Goal: Use online tool/utility: Utilize a website feature to perform a specific function

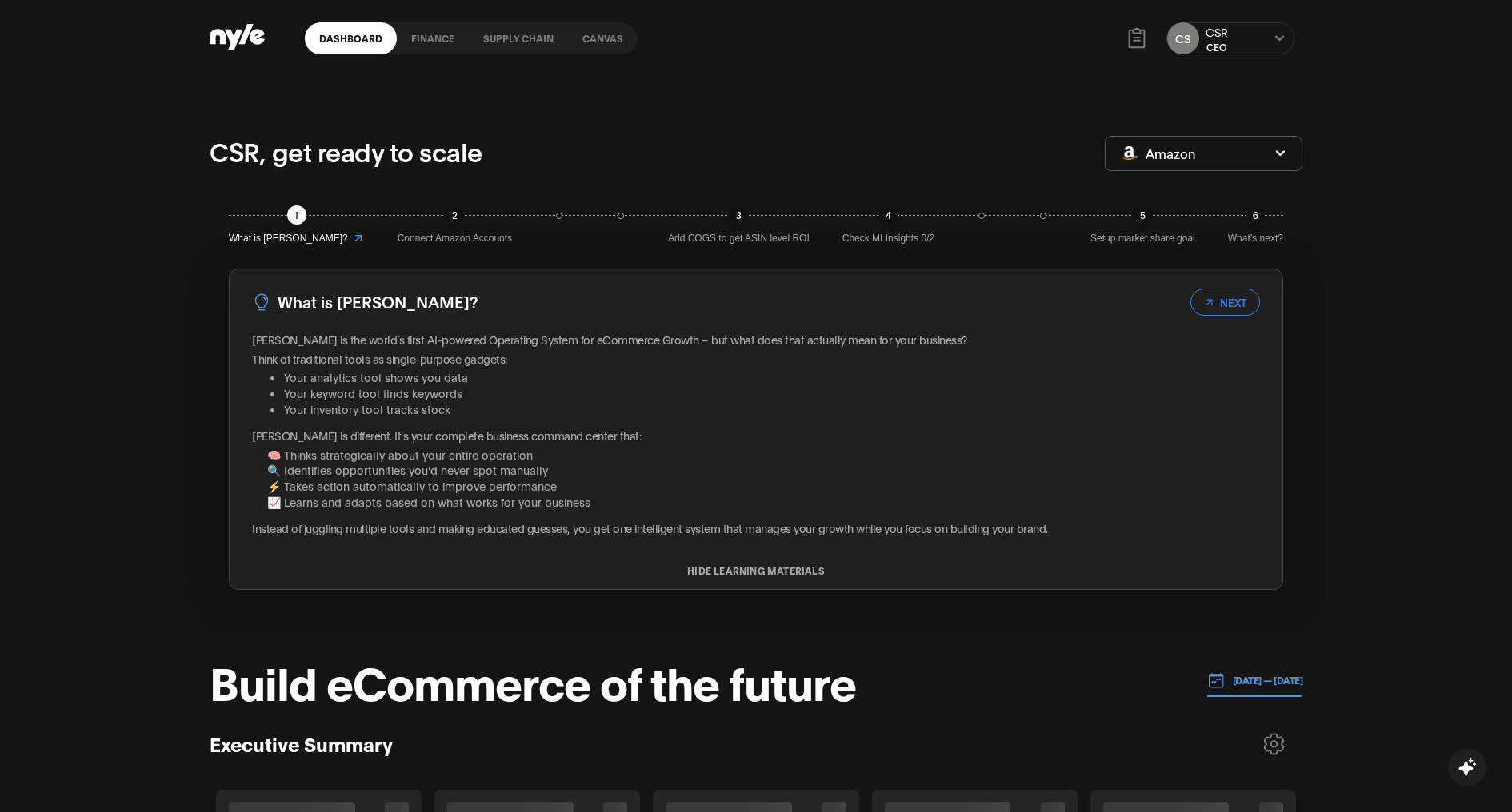
click at [600, 36] on link "Canvas" at bounding box center [603, 38] width 70 height 32
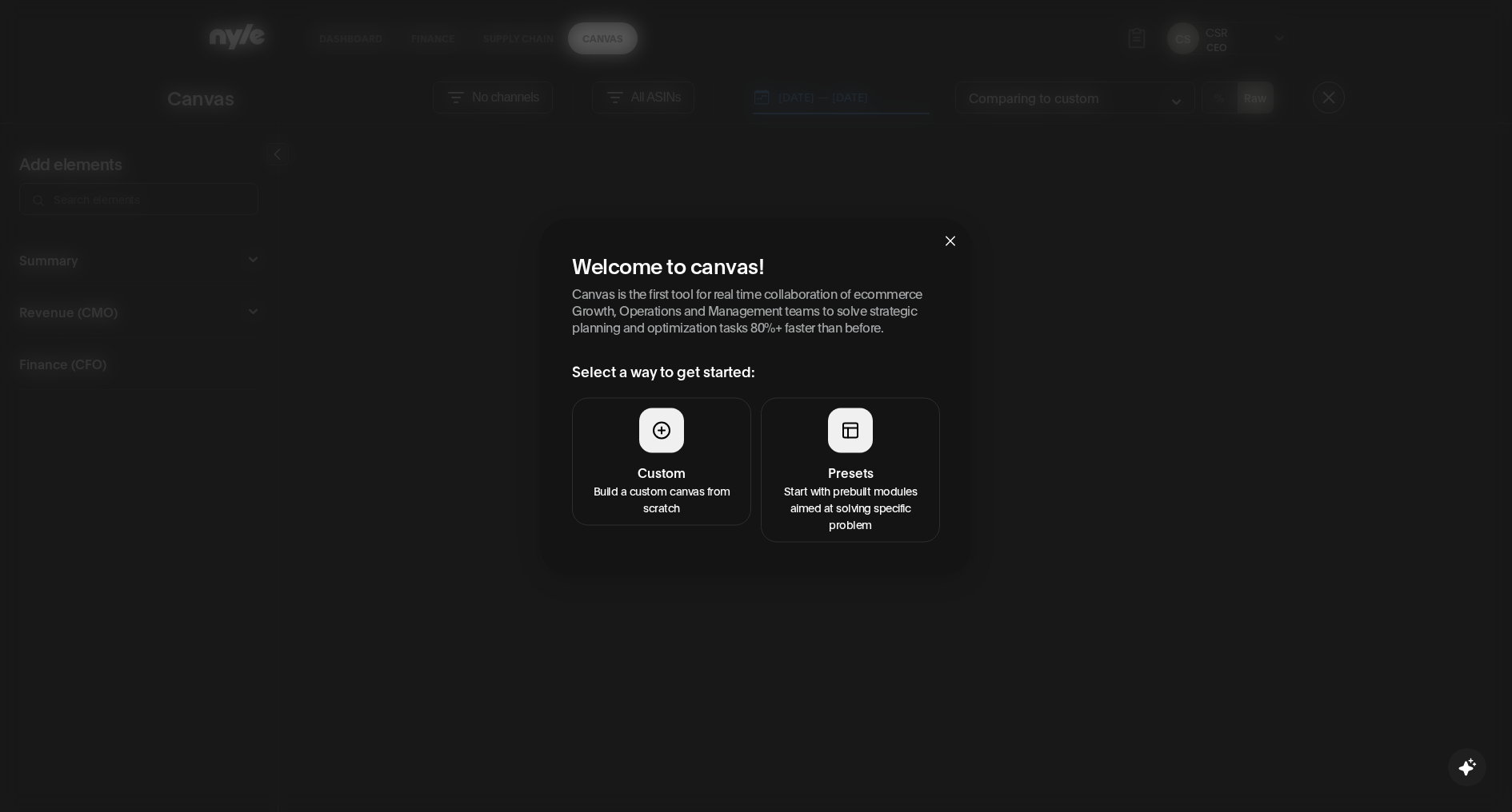
click at [851, 470] on h4 "Presets" at bounding box center [850, 472] width 159 height 19
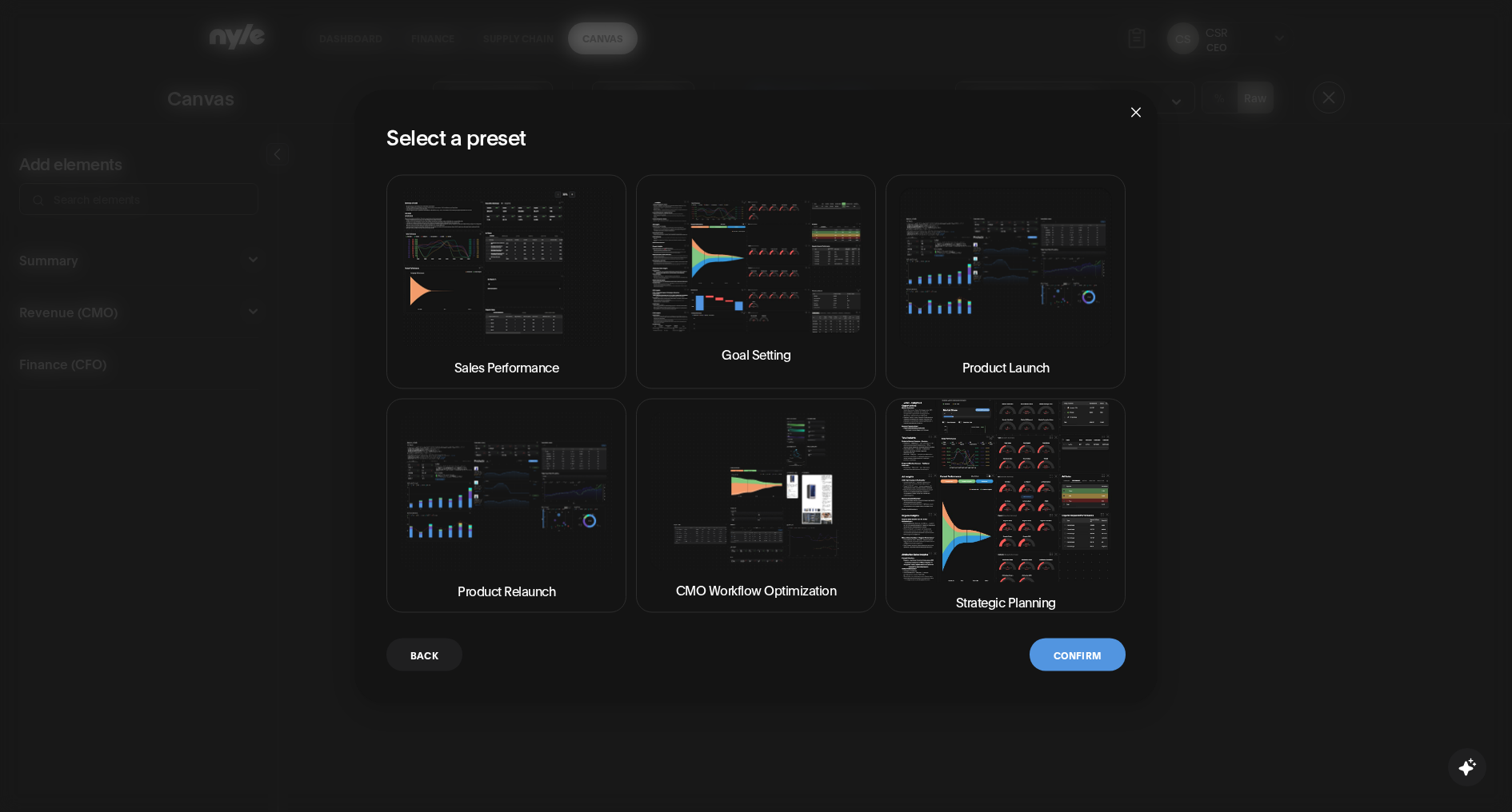
click at [993, 507] on img at bounding box center [1005, 492] width 213 height 181
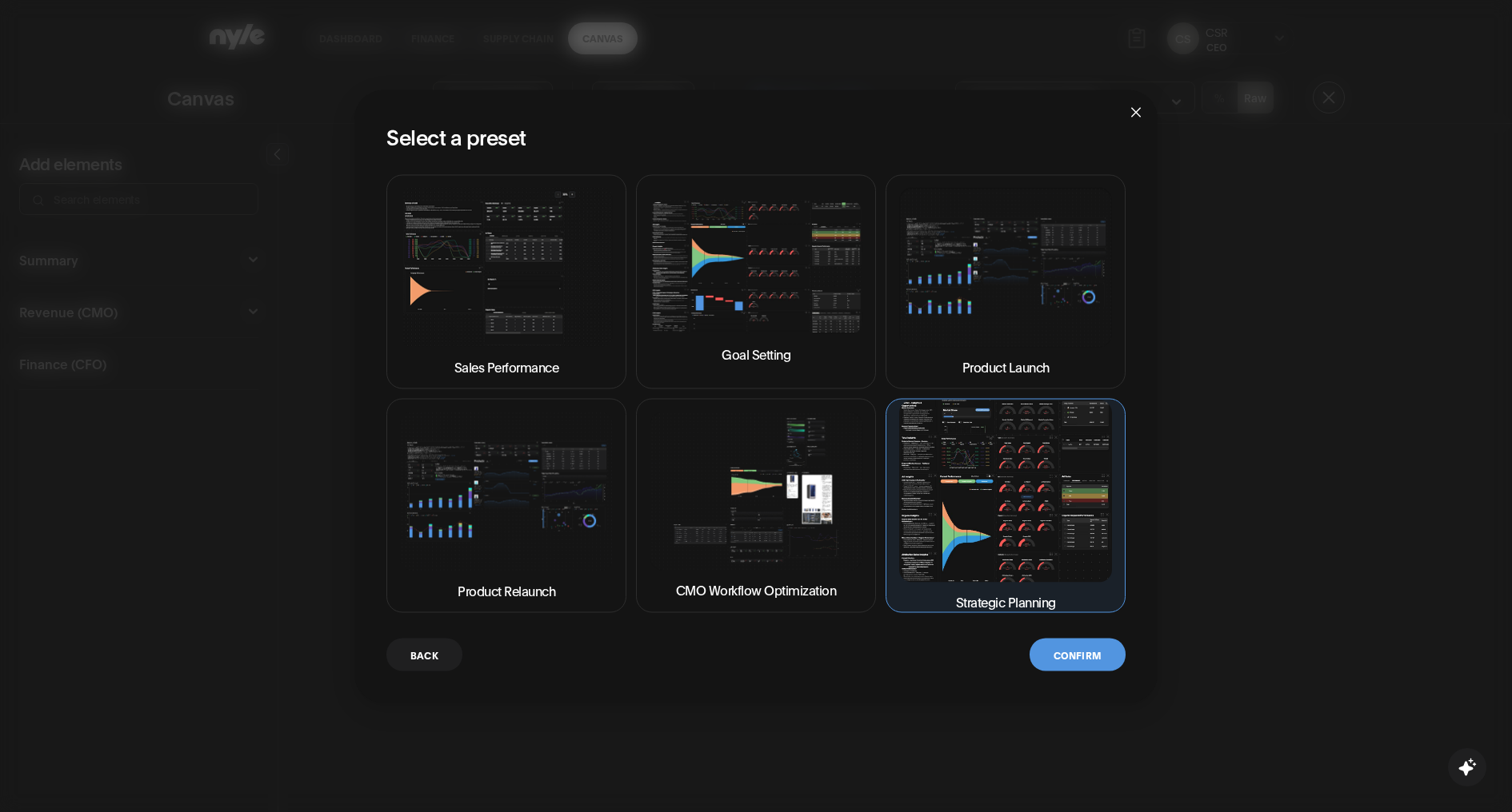
click at [1062, 649] on button "Confirm" at bounding box center [1077, 655] width 96 height 33
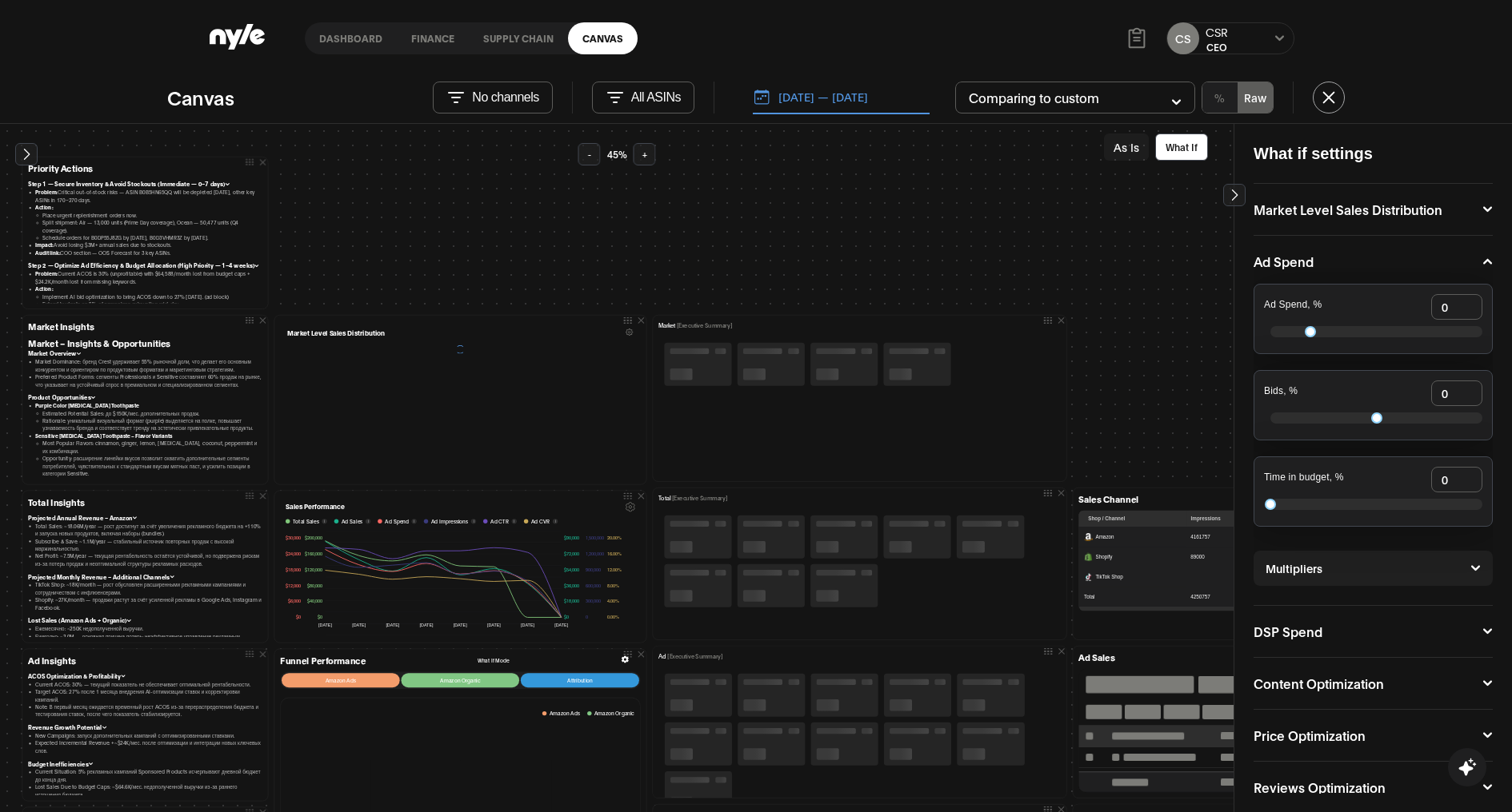
scroll to position [48, 0]
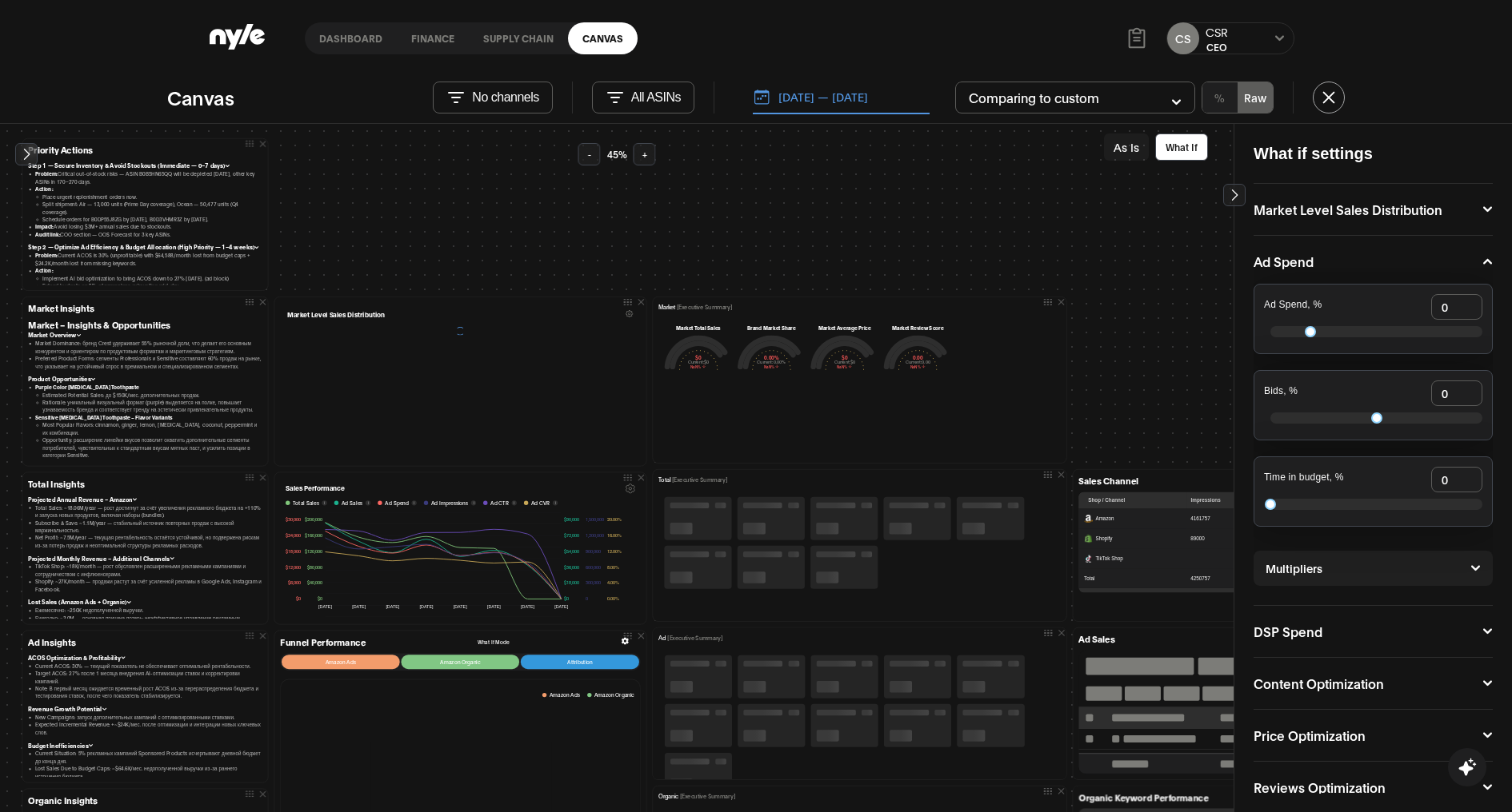
click at [1131, 148] on button "As Is" at bounding box center [1126, 147] width 45 height 27
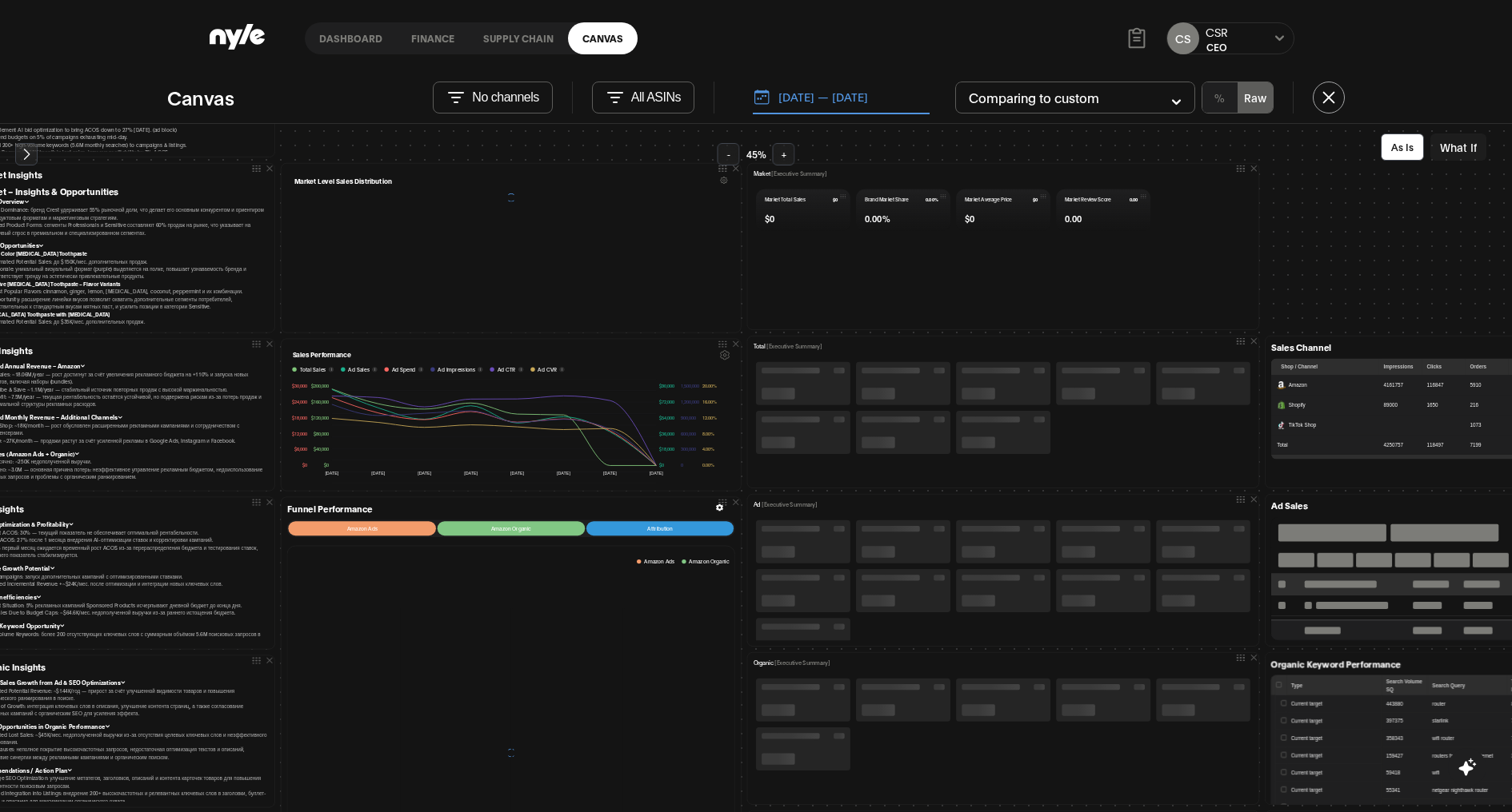
scroll to position [181, 0]
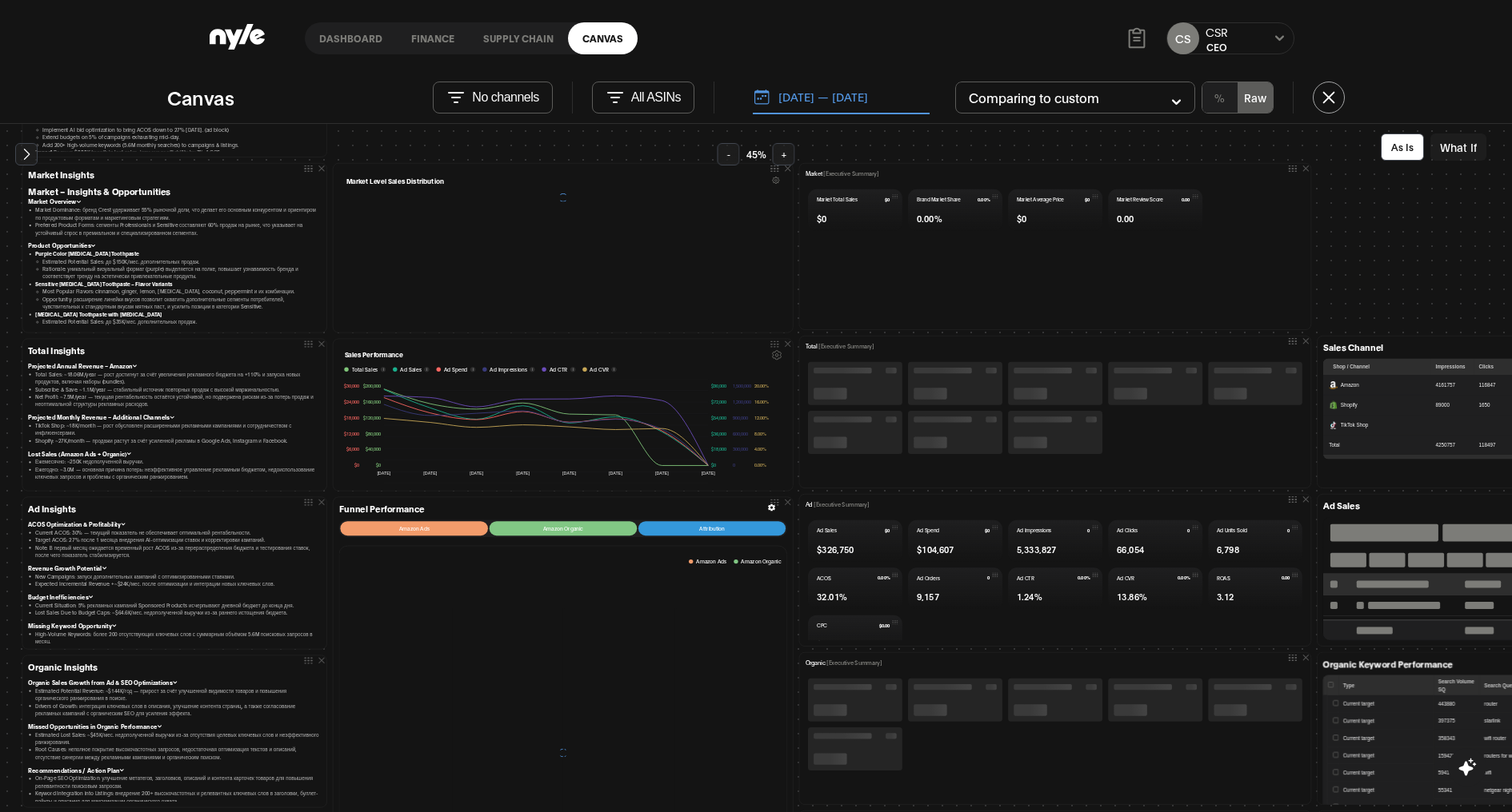
click at [775, 153] on button "+" at bounding box center [784, 154] width 22 height 22
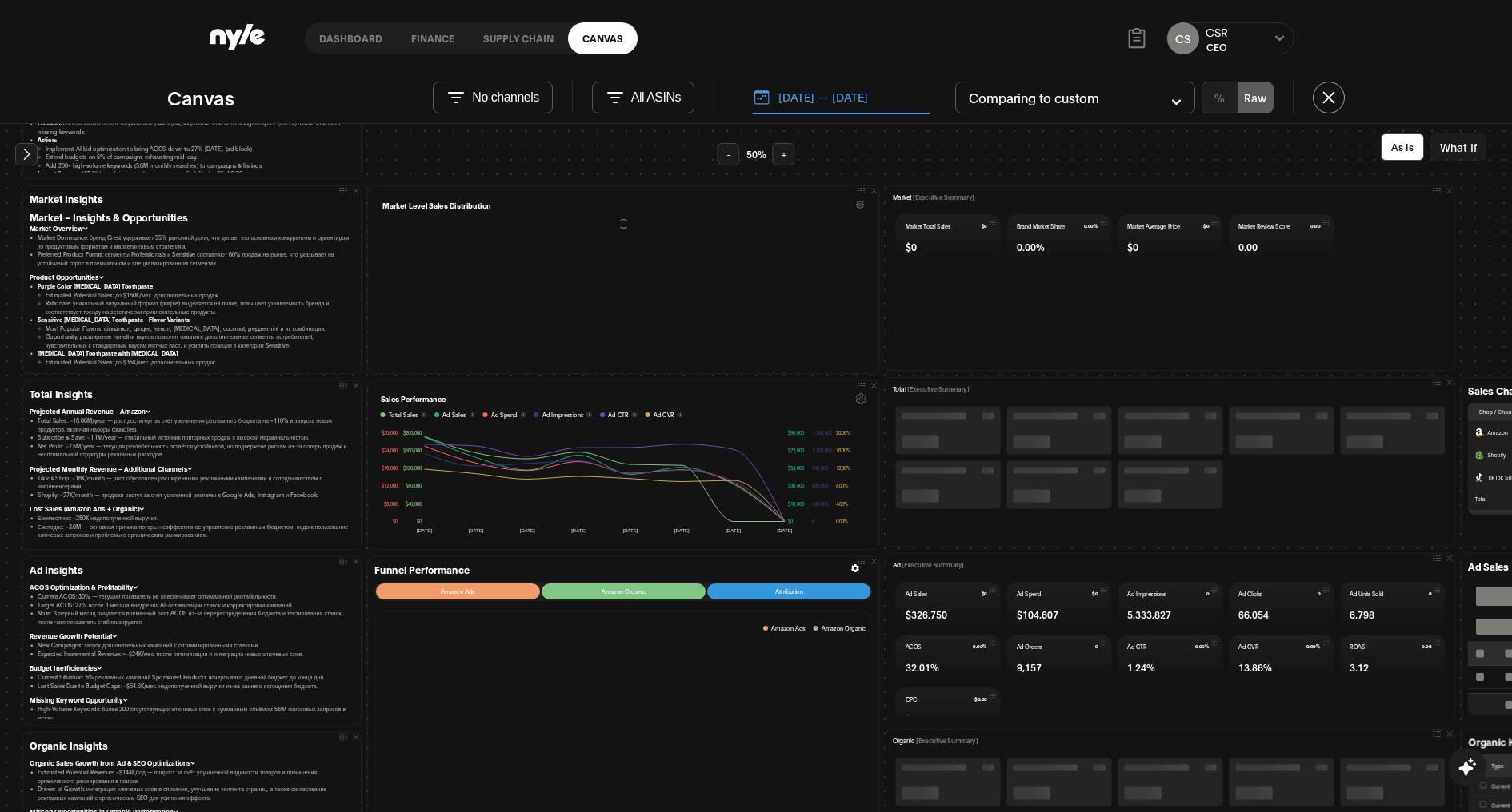
click at [775, 153] on button "+" at bounding box center [784, 154] width 22 height 22
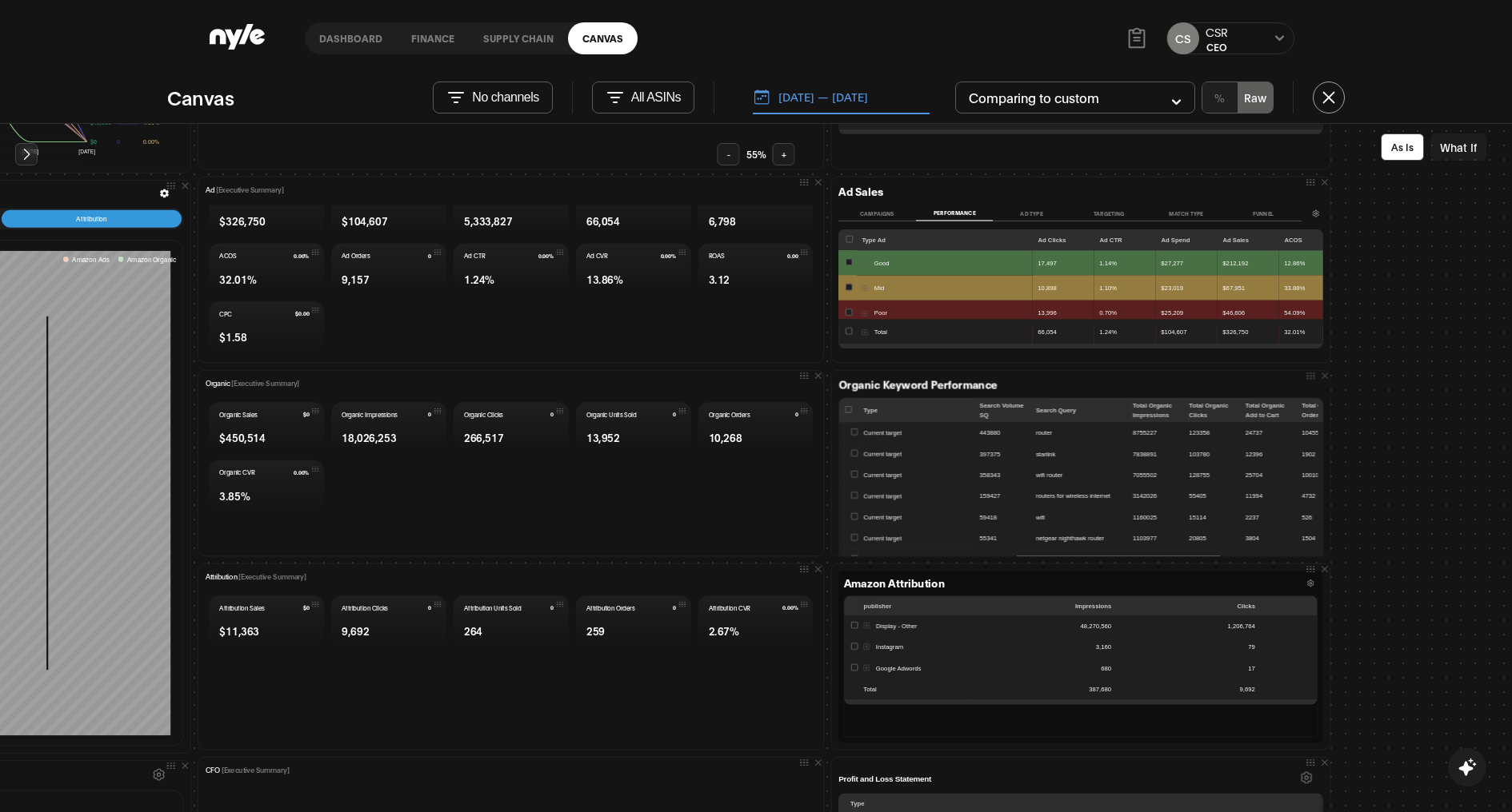
scroll to position [620, 774]
